Goal: Task Accomplishment & Management: Use online tool/utility

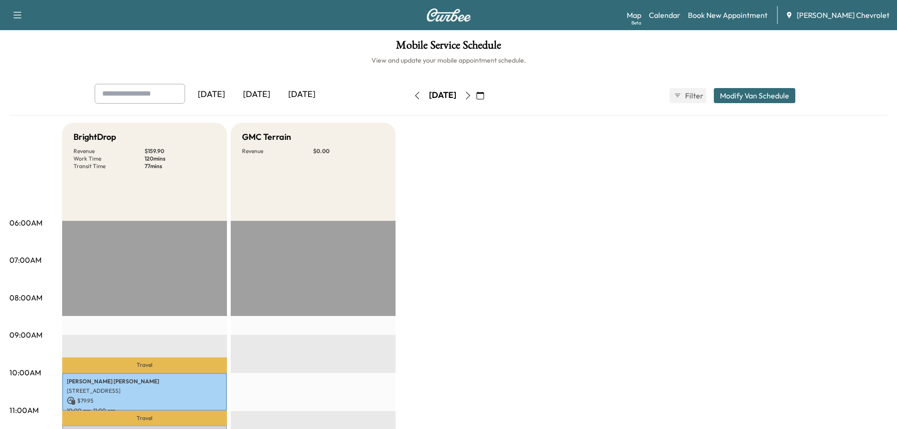
click at [472, 94] on icon "button" at bounding box center [468, 96] width 8 height 8
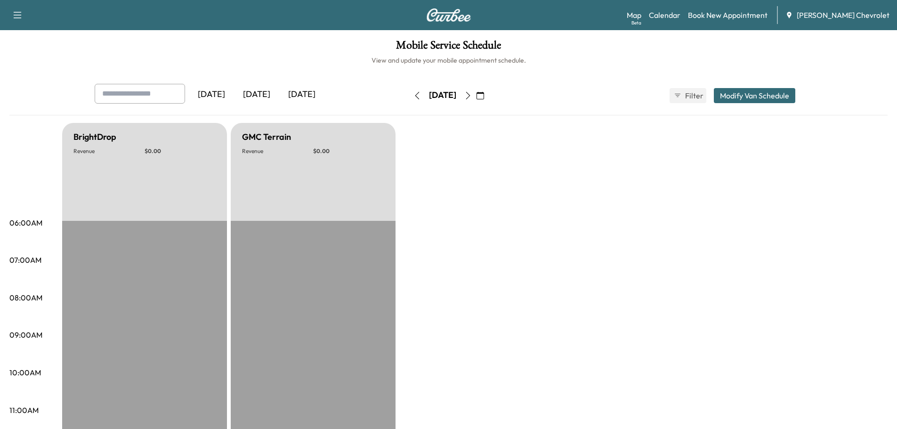
click at [484, 97] on icon "button" at bounding box center [480, 96] width 8 height 8
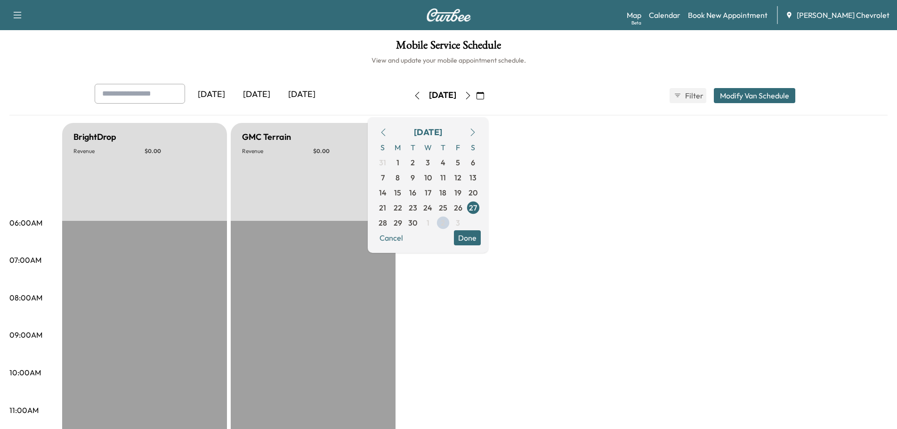
click at [470, 98] on icon "button" at bounding box center [468, 96] width 4 height 8
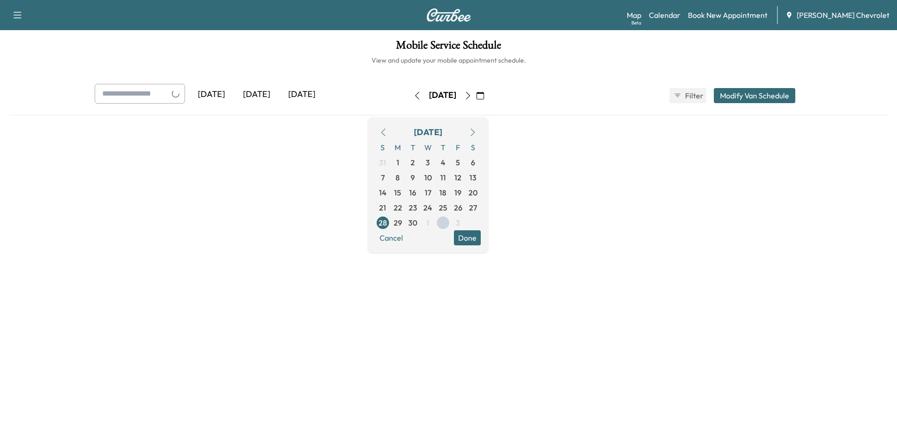
click at [472, 98] on icon "button" at bounding box center [468, 96] width 8 height 8
click at [475, 98] on icon "button" at bounding box center [471, 96] width 8 height 8
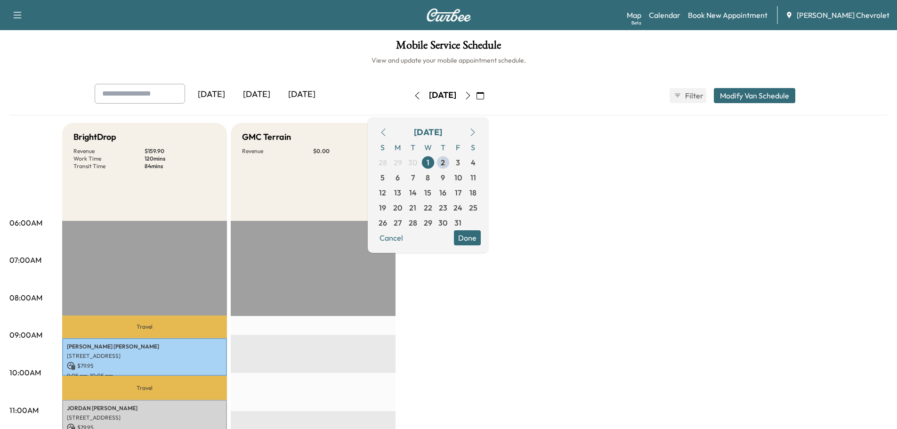
click at [472, 98] on icon "button" at bounding box center [468, 96] width 8 height 8
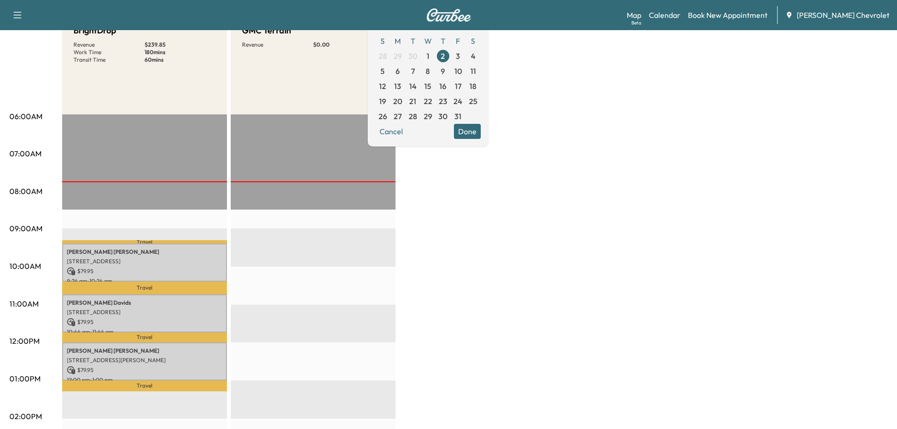
scroll to position [47, 0]
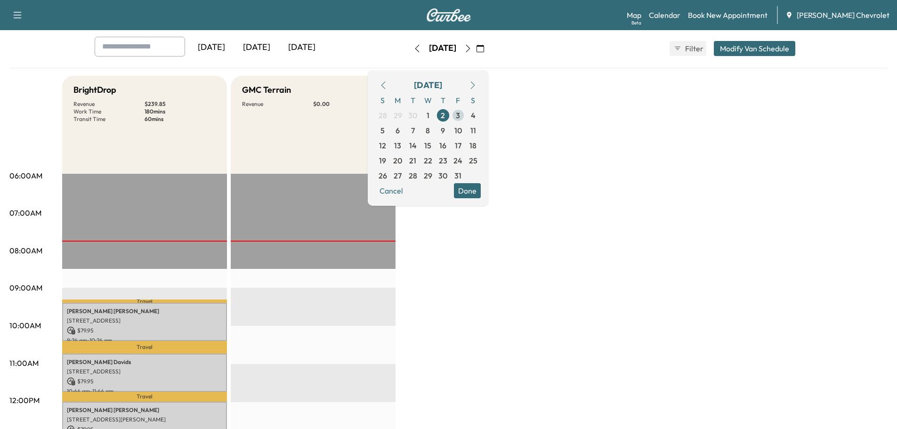
click at [460, 113] on span "3" at bounding box center [458, 115] width 4 height 11
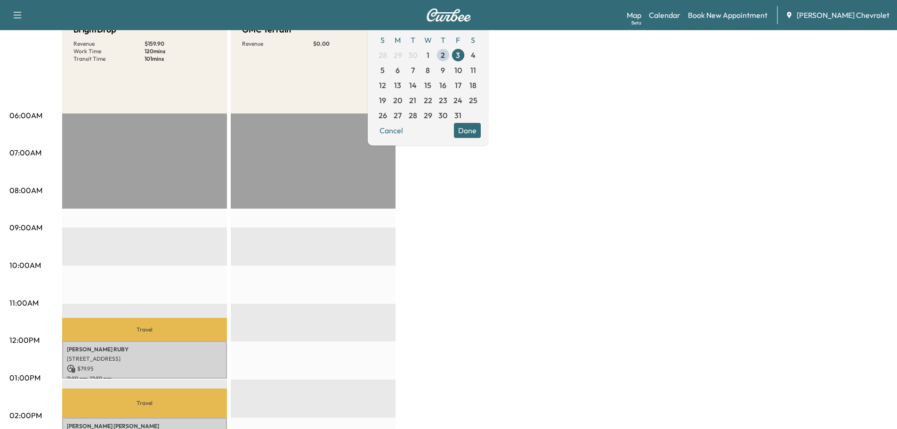
scroll to position [94, 0]
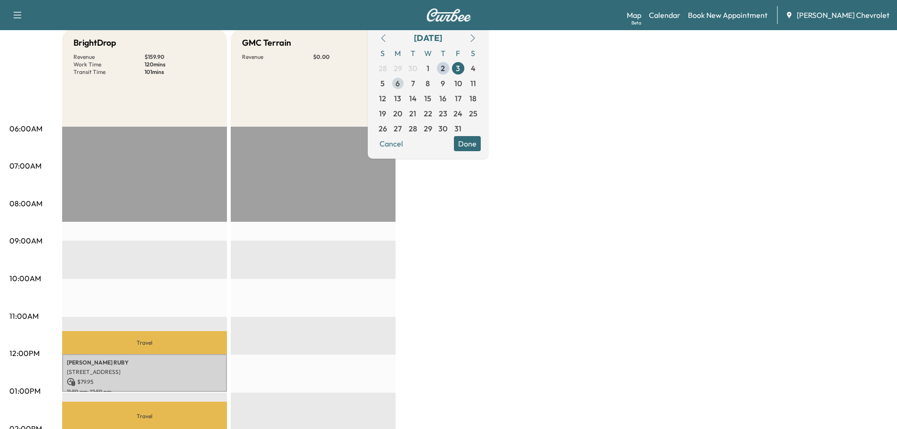
click at [400, 83] on span "6" at bounding box center [397, 83] width 4 height 11
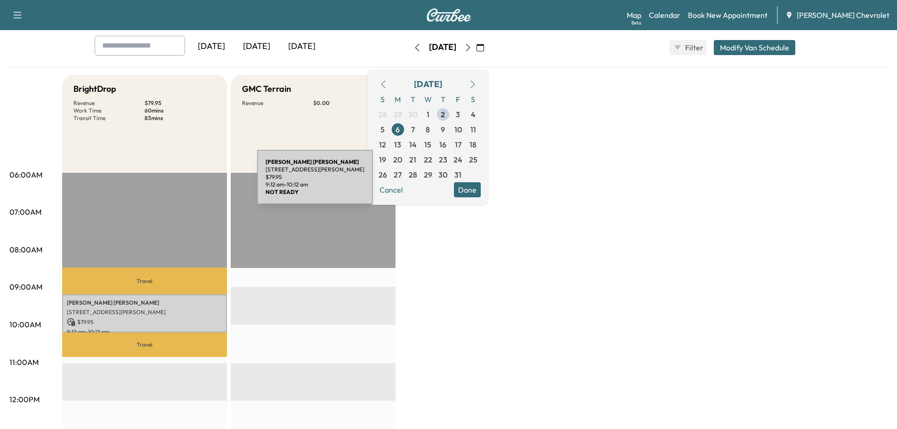
scroll to position [47, 0]
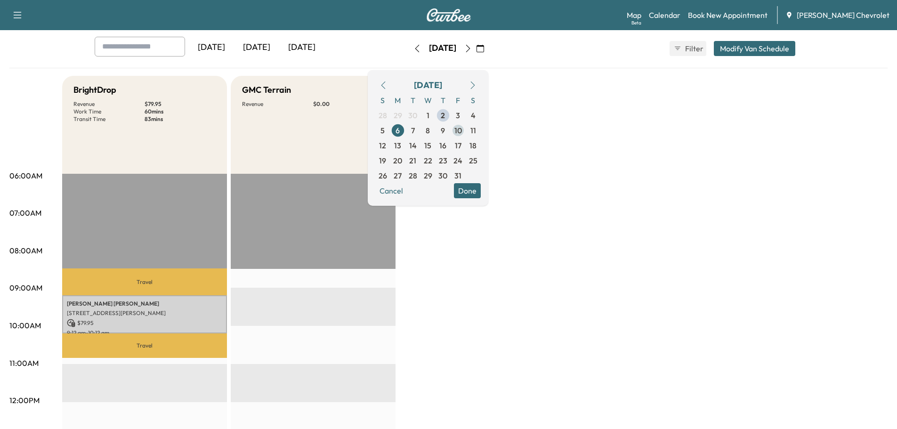
click at [462, 130] on span "10" at bounding box center [458, 130] width 8 height 11
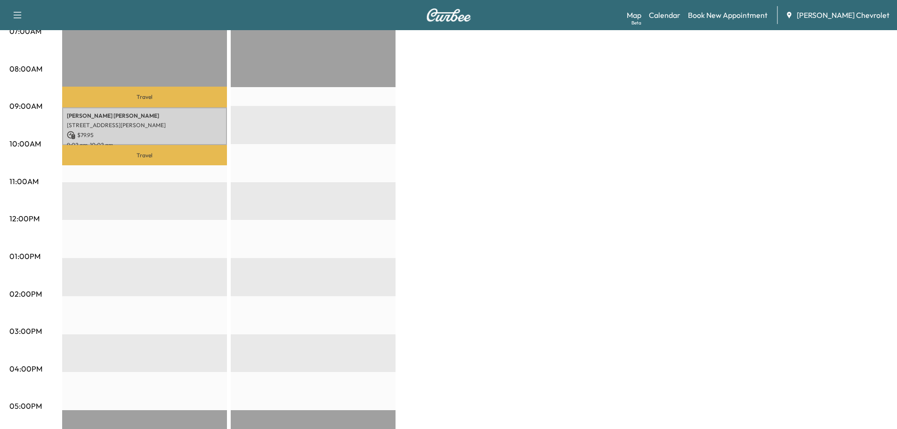
scroll to position [235, 0]
